Goal: Task Accomplishment & Management: Use online tool/utility

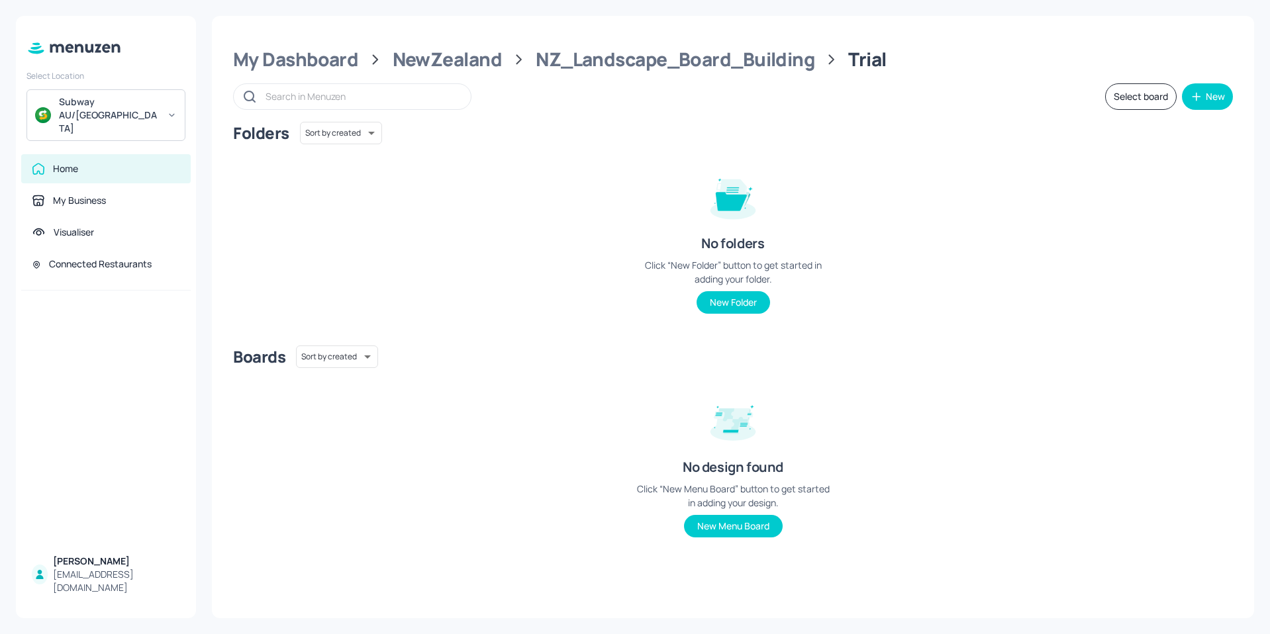
click at [77, 162] on div "Home" at bounding box center [65, 168] width 25 height 13
click at [315, 66] on div "My Dashboard" at bounding box center [295, 60] width 125 height 24
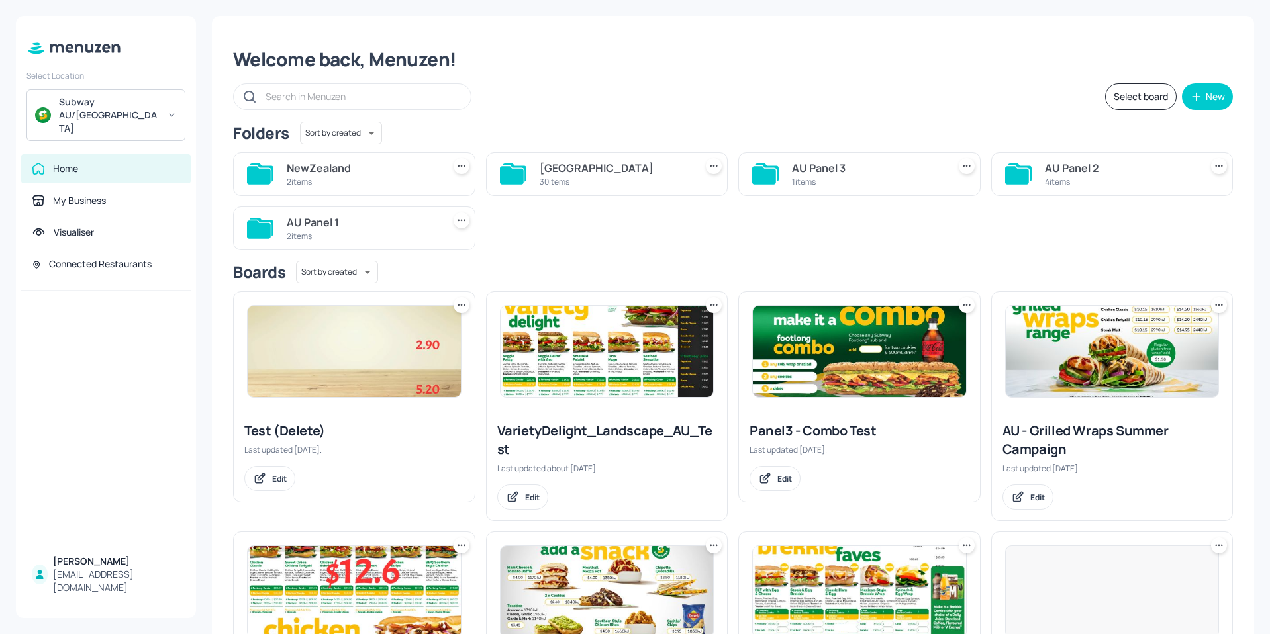
click at [570, 181] on div "30 items" at bounding box center [615, 181] width 151 height 11
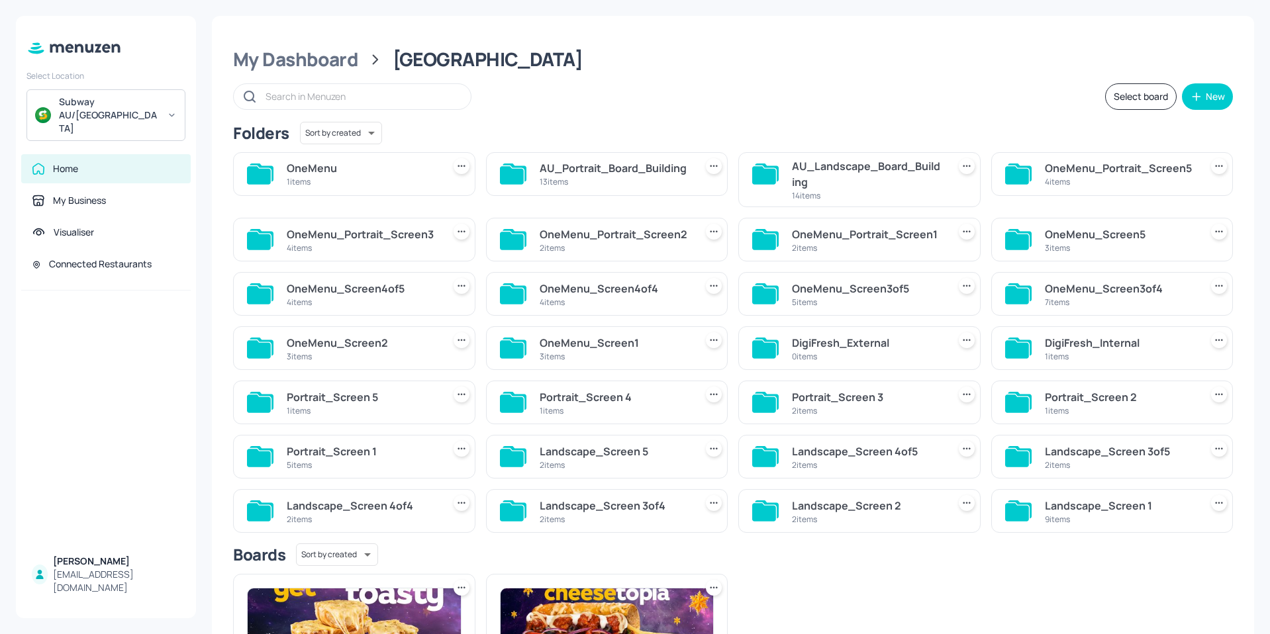
click at [834, 177] on div "AU_Landscape_Board_Building" at bounding box center [867, 174] width 151 height 32
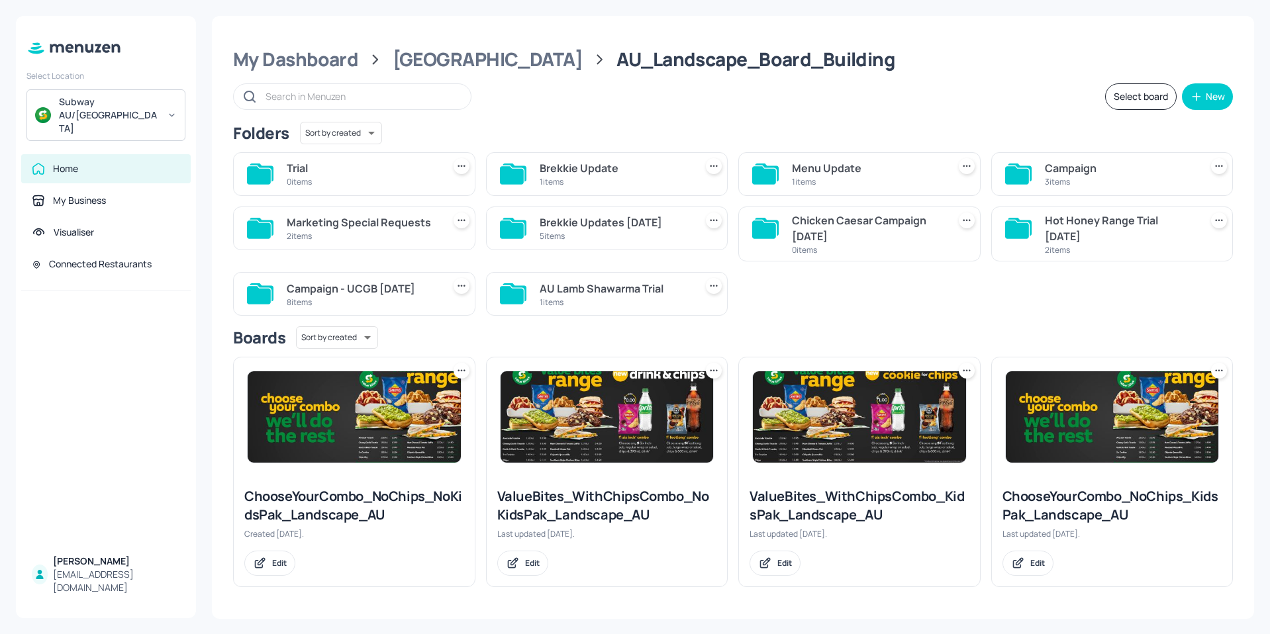
click at [826, 171] on div "Menu Update" at bounding box center [867, 168] width 151 height 16
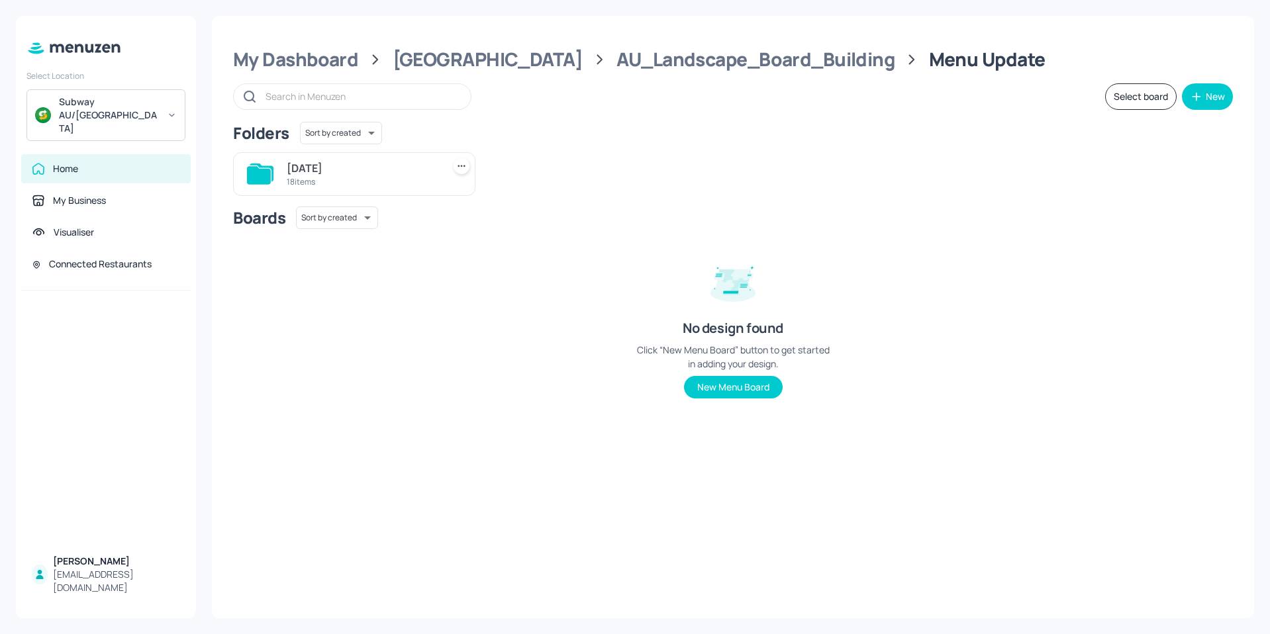
click at [355, 164] on div "[DATE]" at bounding box center [362, 168] width 151 height 16
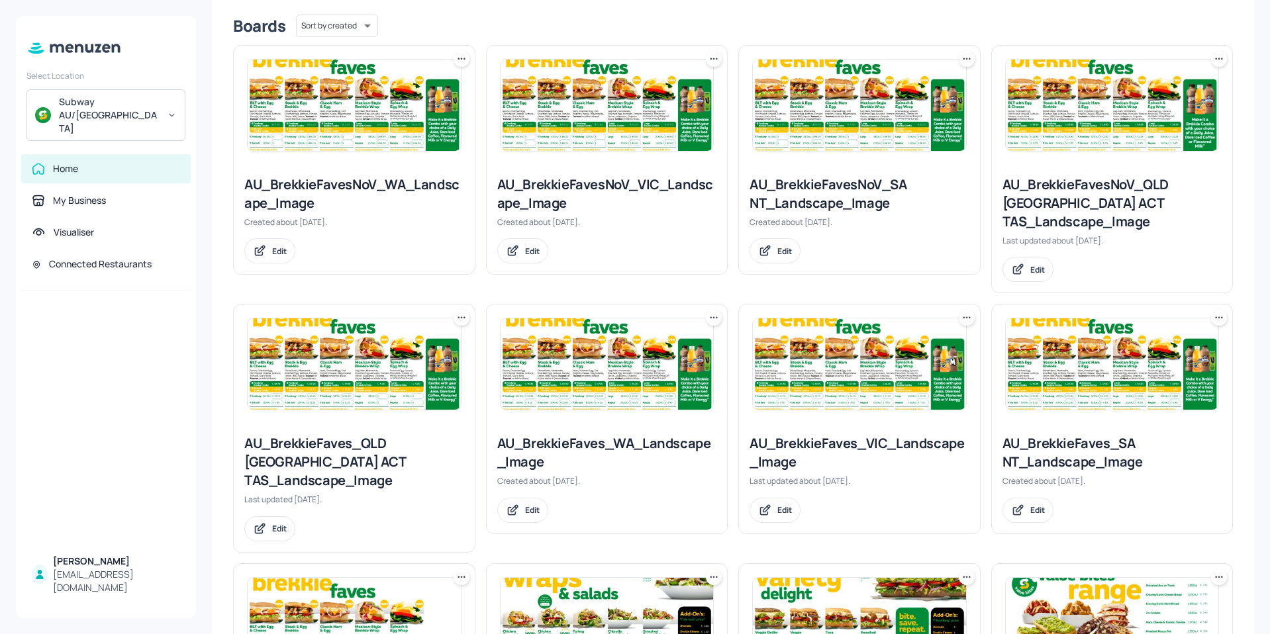
scroll to position [729, 0]
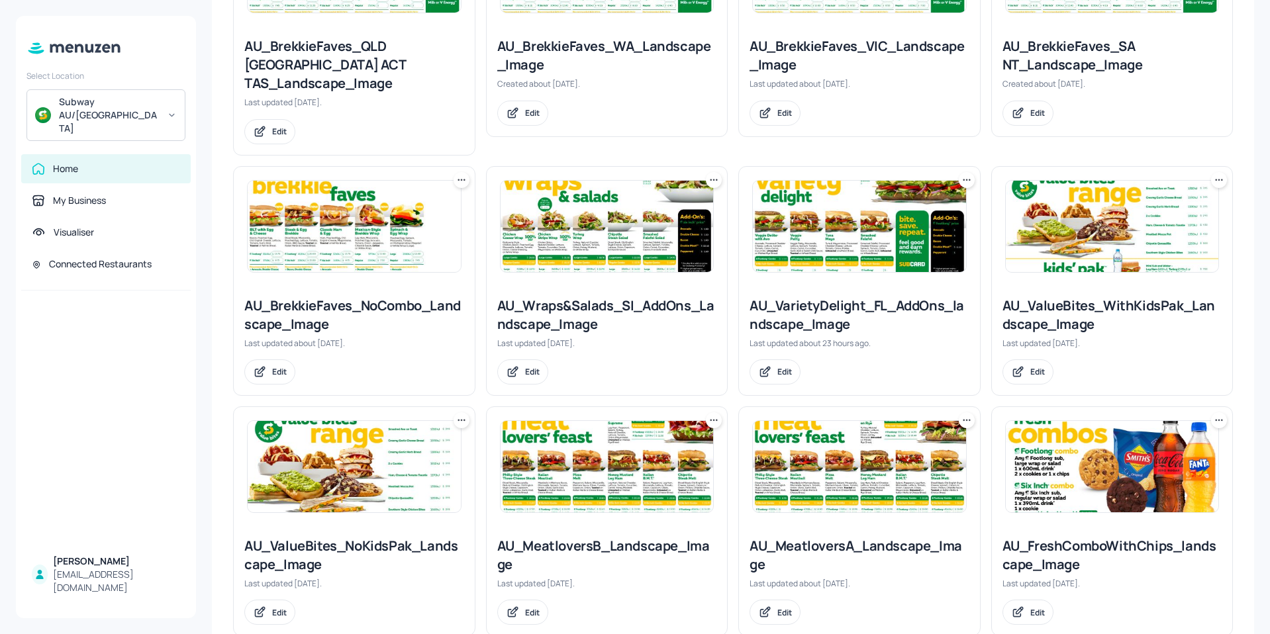
click at [582, 209] on img at bounding box center [607, 226] width 213 height 91
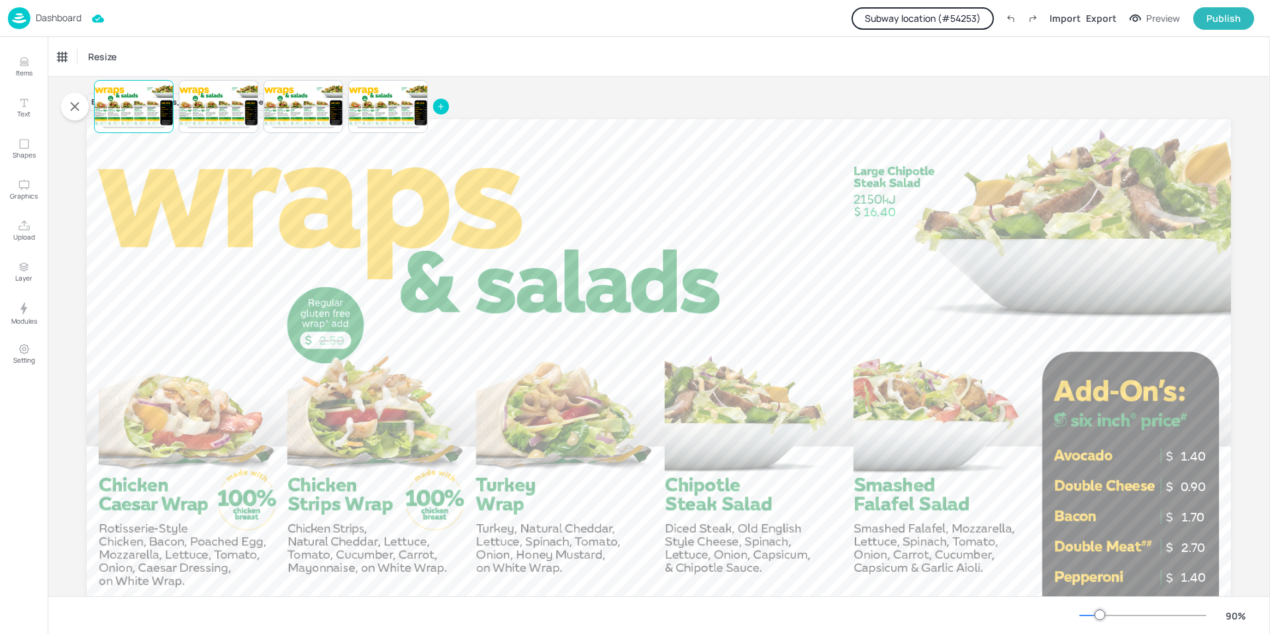
click at [927, 15] on button "Subway location (# 54253 )" at bounding box center [923, 18] width 142 height 23
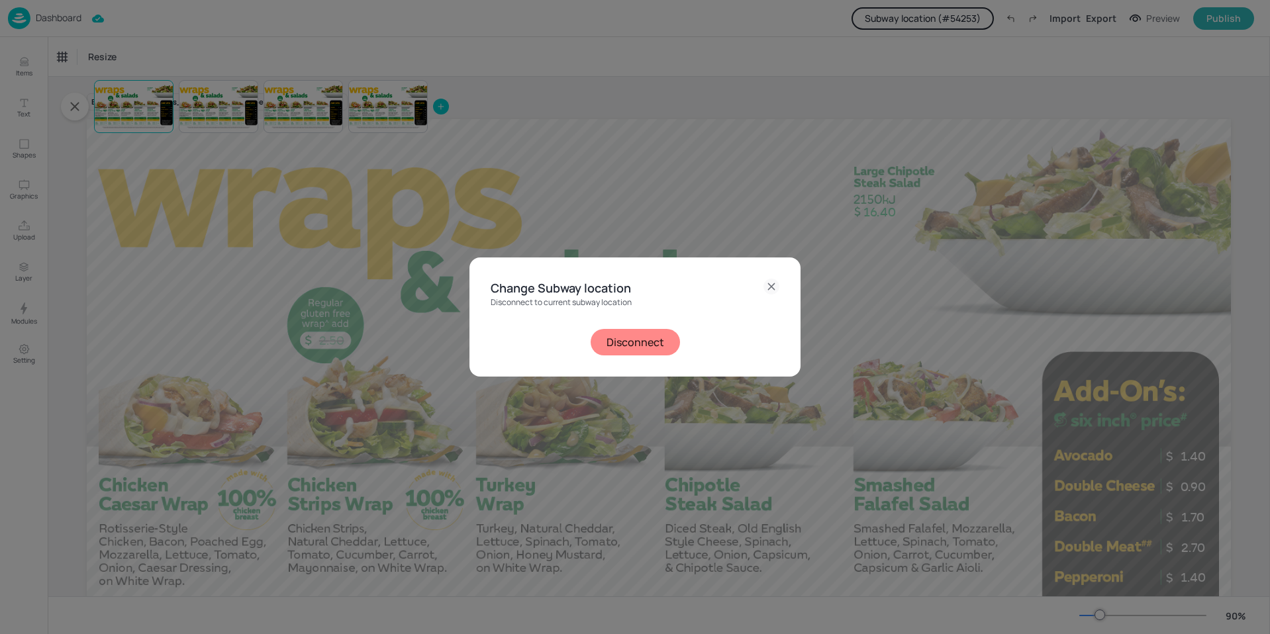
click at [636, 349] on button "Disconnect" at bounding box center [635, 342] width 89 height 26
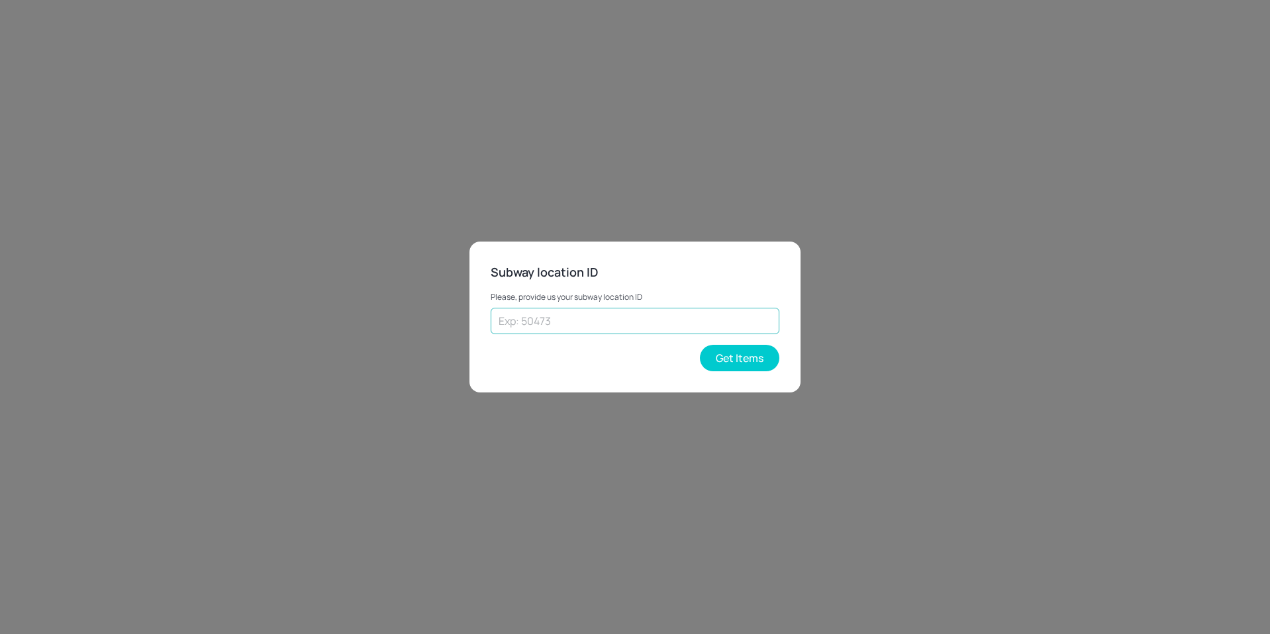
click at [587, 319] on input "text" at bounding box center [635, 321] width 289 height 26
type input "26545"
click at [746, 364] on button "Get Items" at bounding box center [739, 358] width 79 height 26
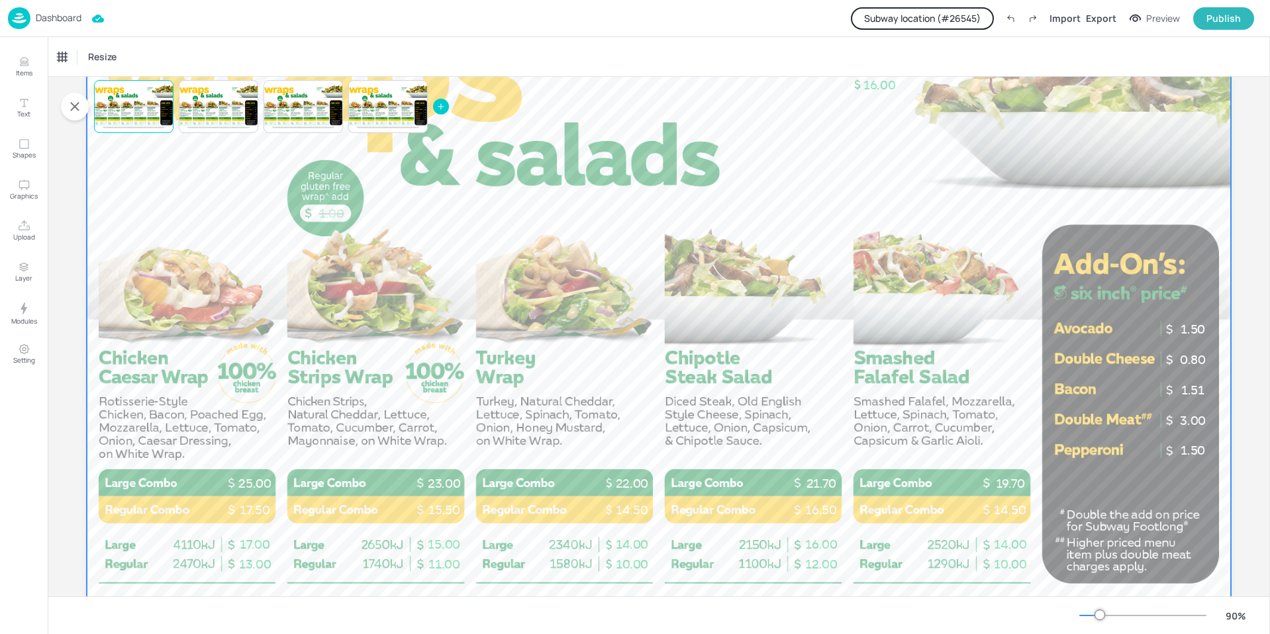
scroll to position [132, 0]
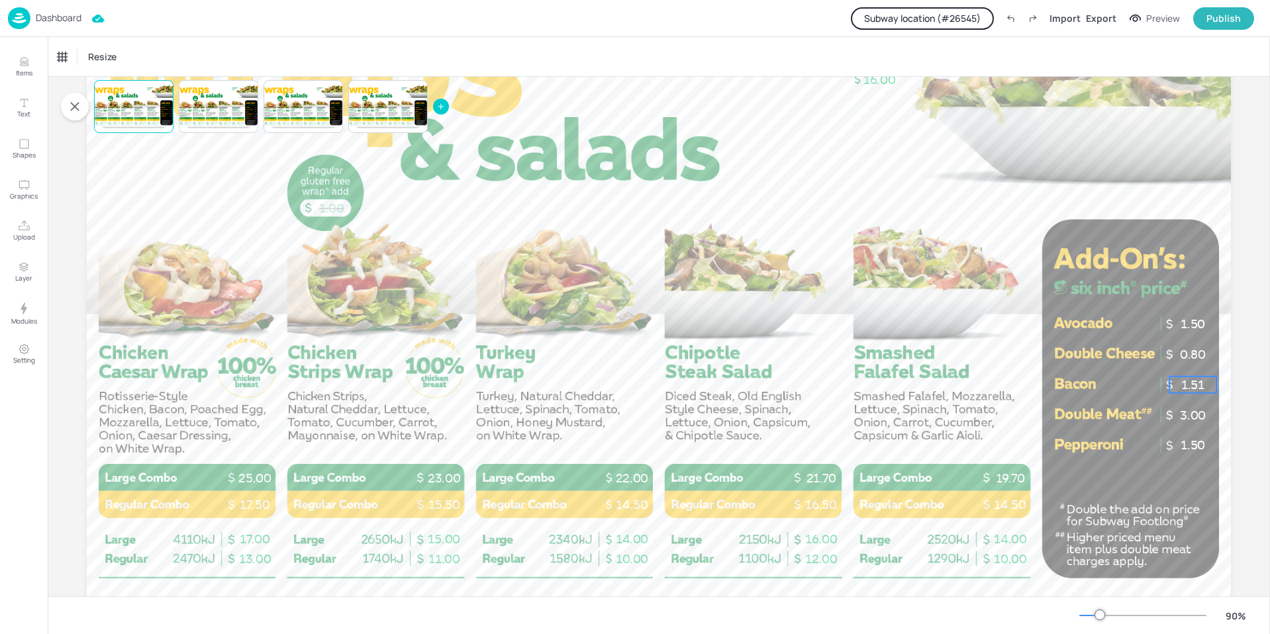
click at [1189, 386] on span "1.51" at bounding box center [1193, 385] width 23 height 15
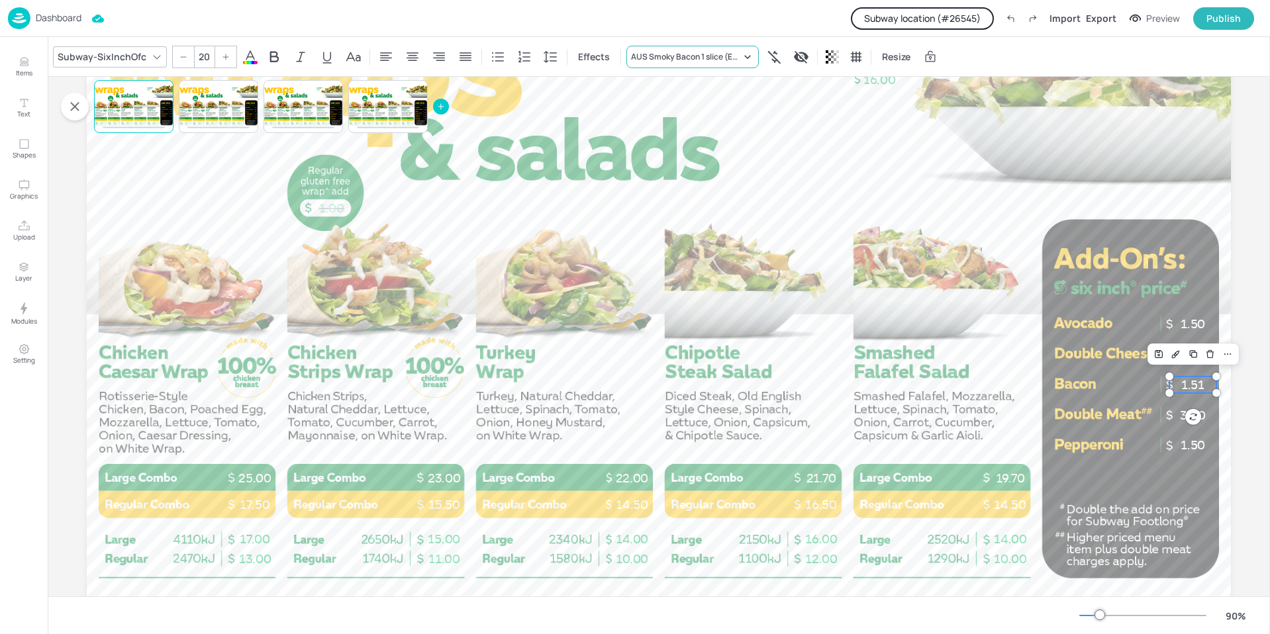
click at [749, 56] on icon at bounding box center [747, 56] width 13 height 13
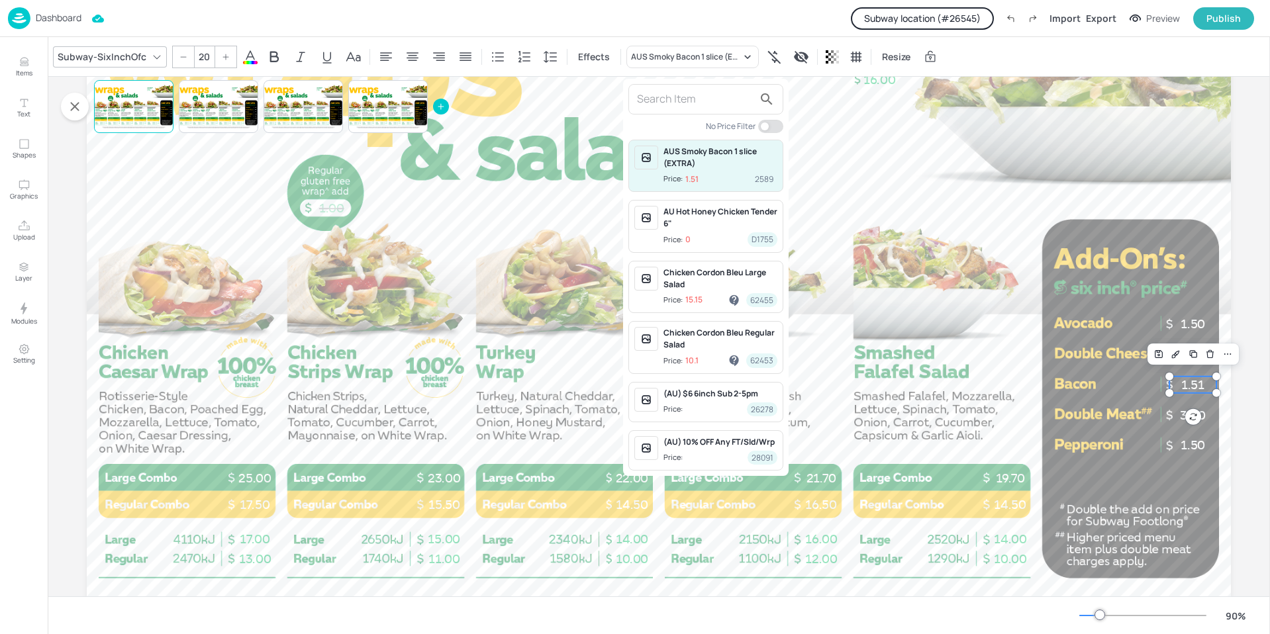
click at [65, 22] on div at bounding box center [635, 317] width 1270 height 634
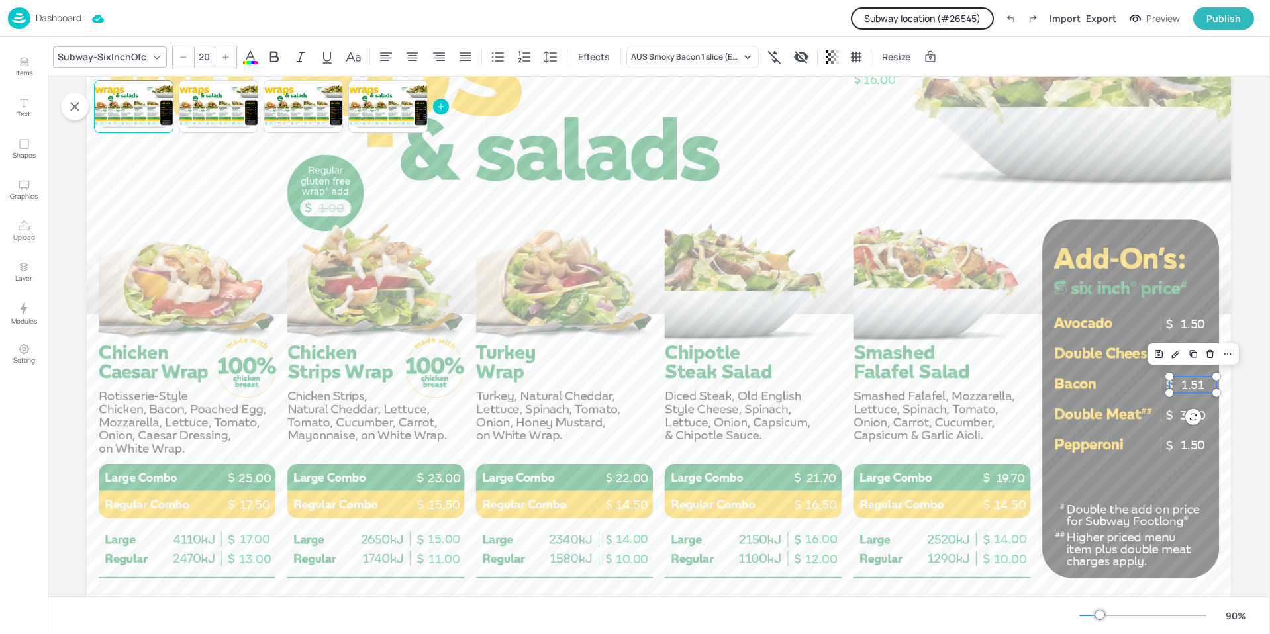
click at [65, 22] on p "Dashboard" at bounding box center [59, 17] width 46 height 9
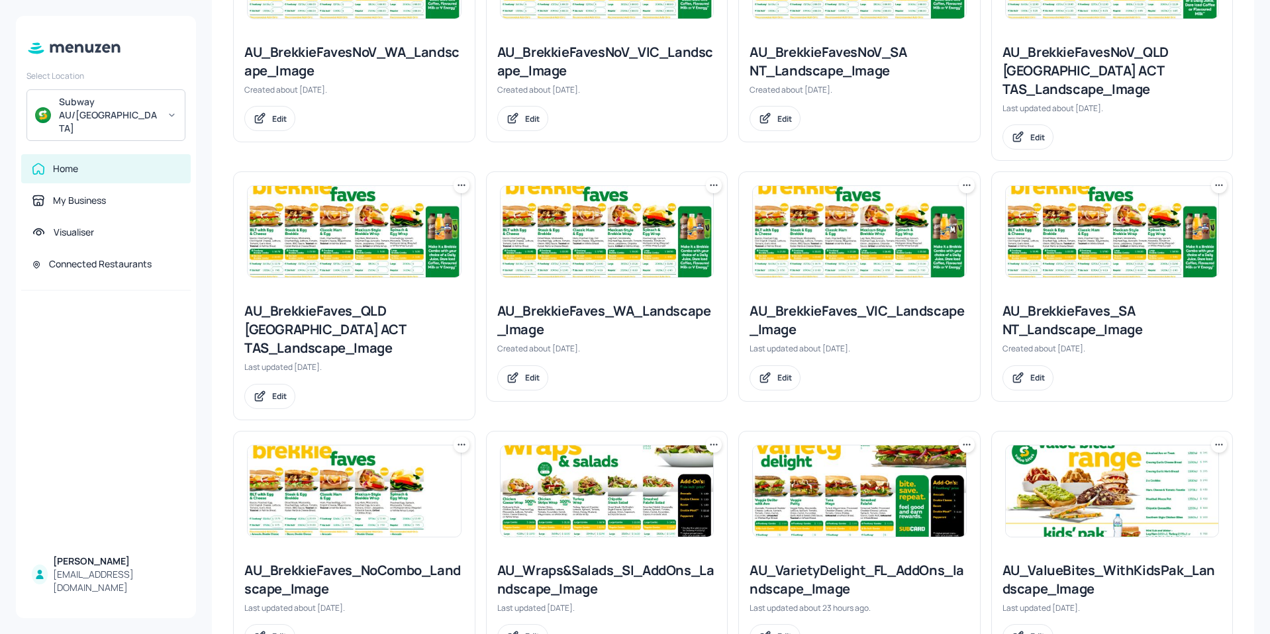
scroll to position [795, 0]
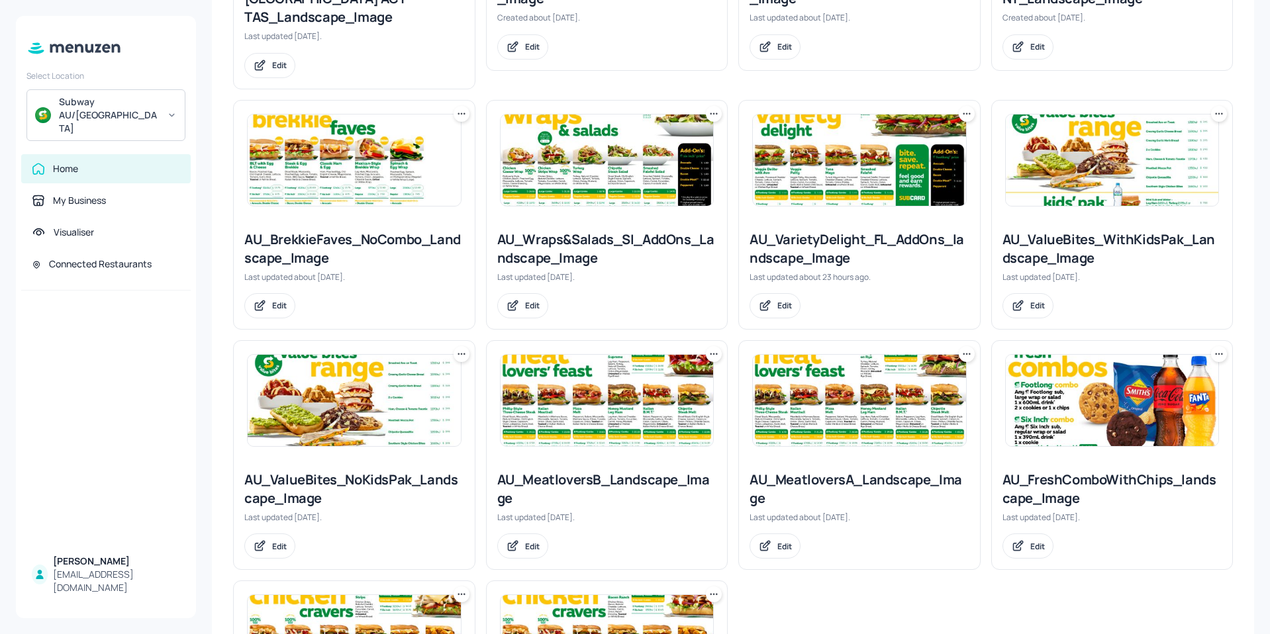
click at [641, 130] on img at bounding box center [607, 160] width 213 height 91
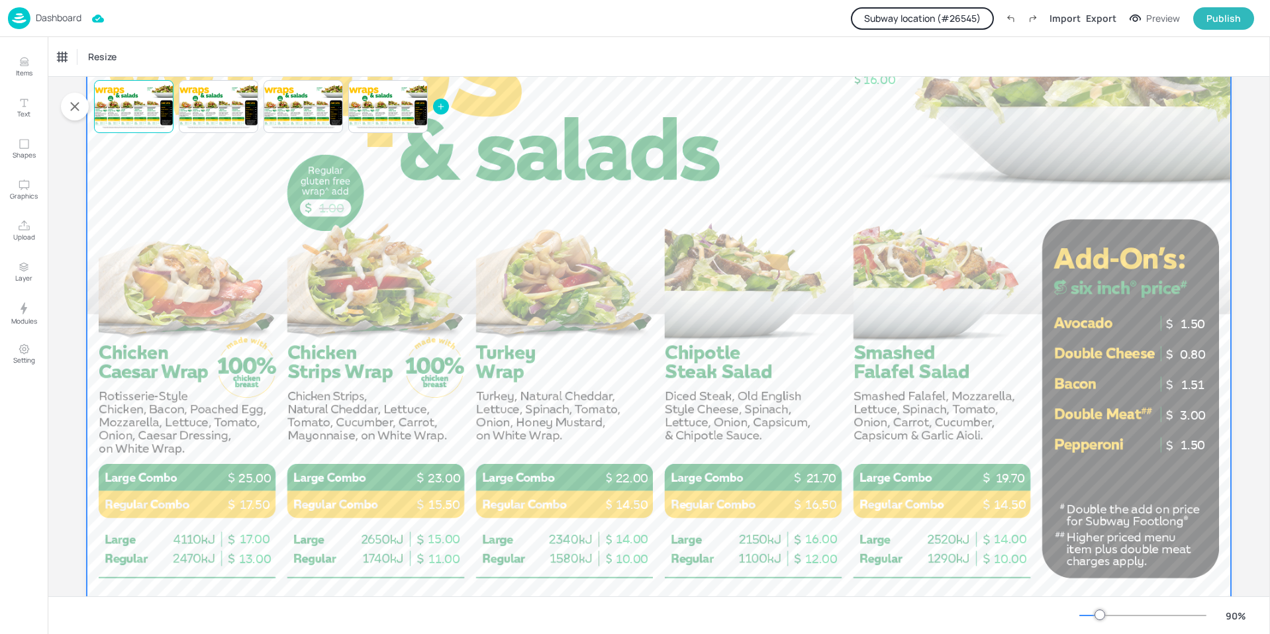
scroll to position [66, 0]
